Goal: Find specific page/section: Find specific page/section

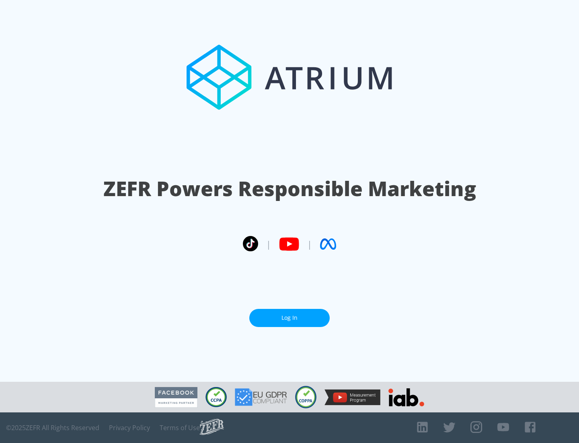
click at [290, 314] on link "Log In" at bounding box center [289, 318] width 80 height 18
